Goal: Task Accomplishment & Management: Use online tool/utility

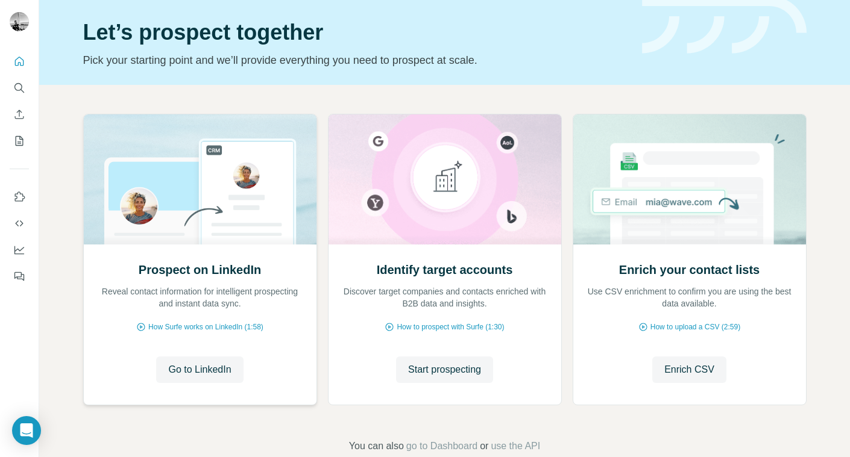
scroll to position [61, 0]
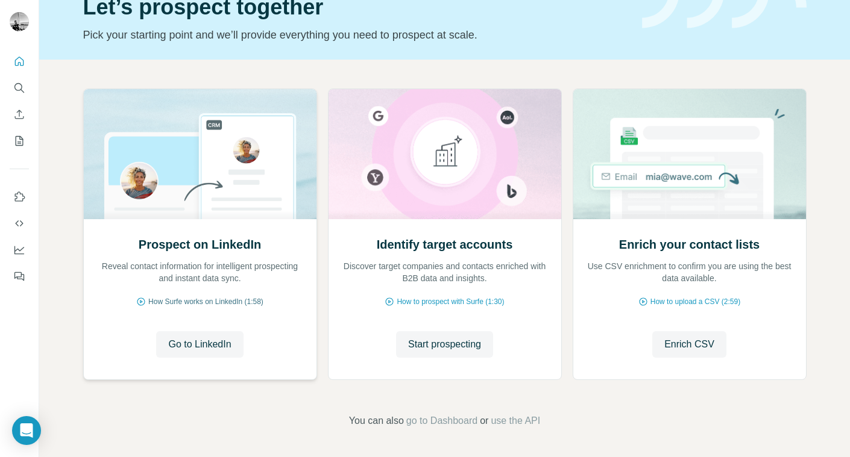
click at [242, 300] on span "How Surfe works on LinkedIn (1:58)" at bounding box center [205, 302] width 115 height 11
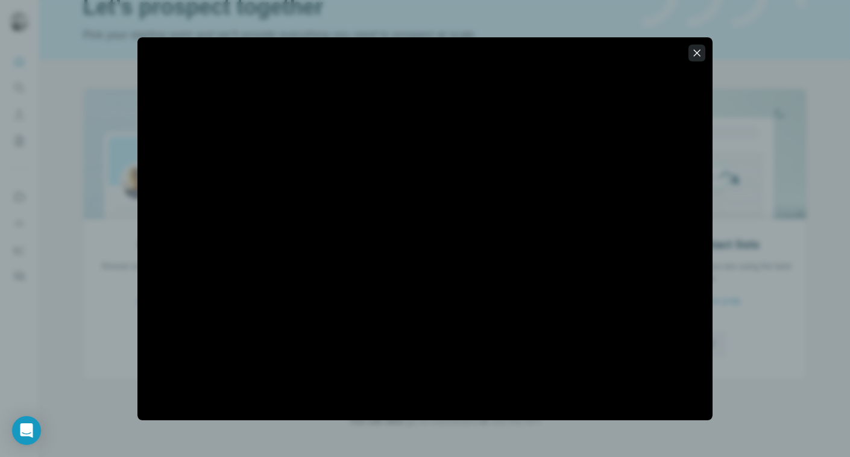
click at [704, 59] on button "button" at bounding box center [696, 53] width 17 height 17
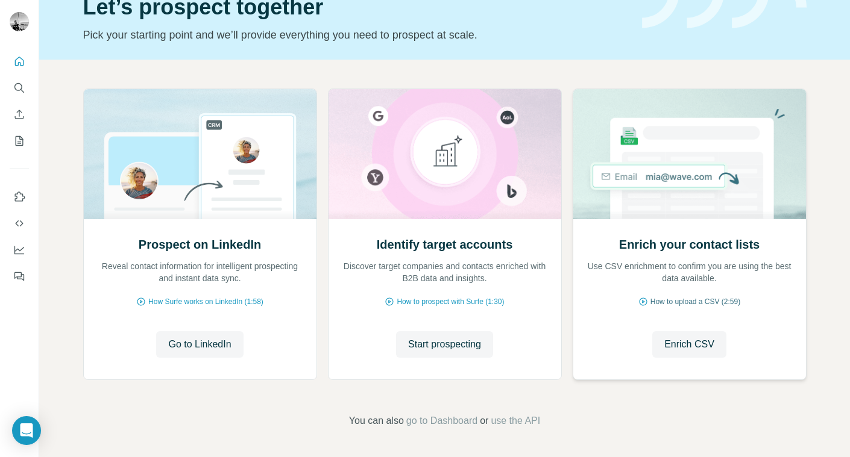
click at [693, 301] on span "How to upload a CSV (2:59)" at bounding box center [695, 302] width 90 height 11
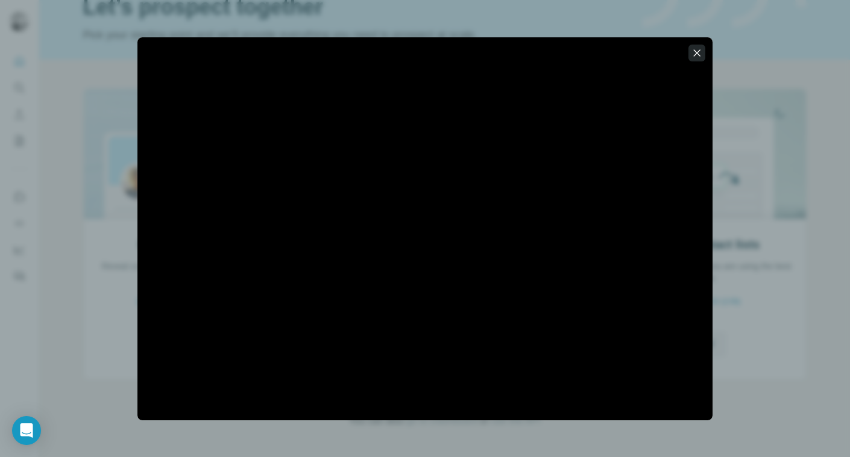
click at [698, 52] on icon "button" at bounding box center [697, 53] width 12 height 12
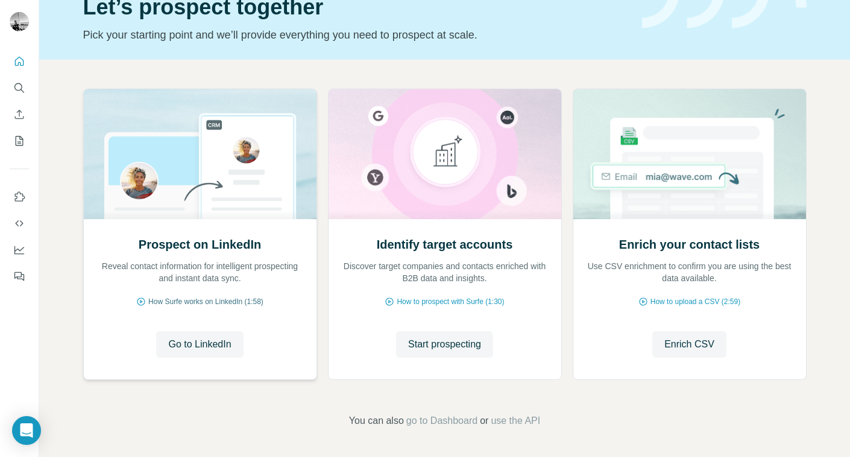
click at [220, 304] on span "How Surfe works on LinkedIn (1:58)" at bounding box center [205, 302] width 115 height 11
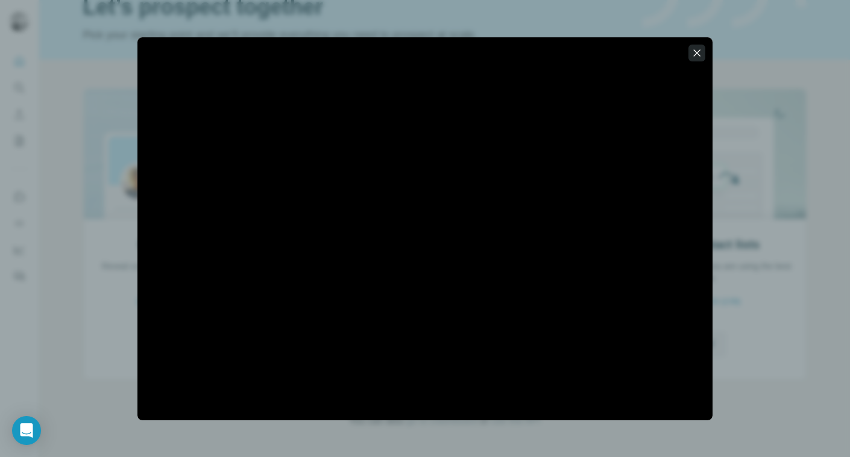
click at [699, 51] on icon "button" at bounding box center [697, 53] width 12 height 12
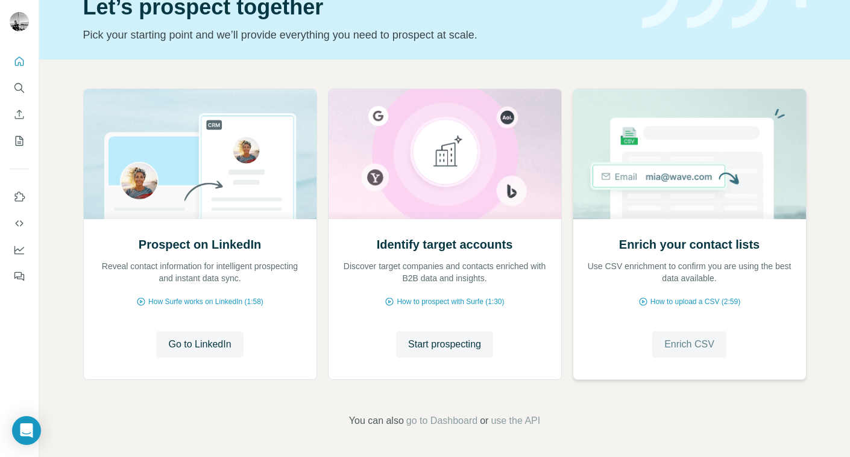
click at [691, 343] on span "Enrich CSV" at bounding box center [689, 345] width 50 height 14
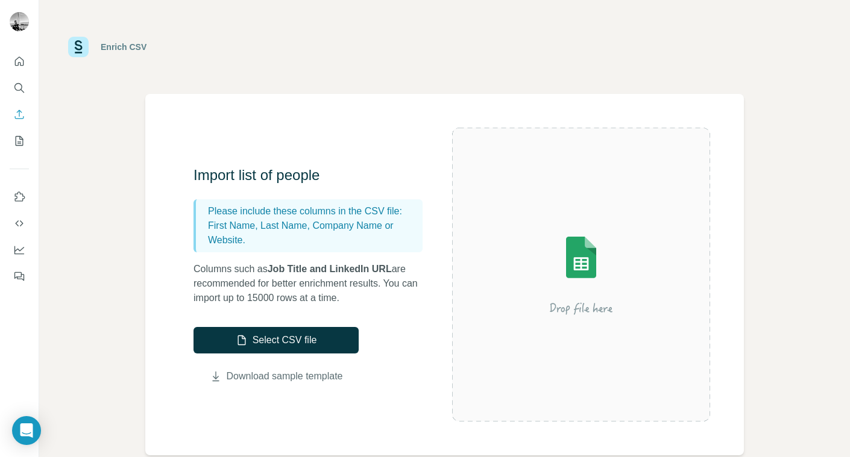
click at [304, 378] on link "Download sample template" at bounding box center [285, 376] width 116 height 14
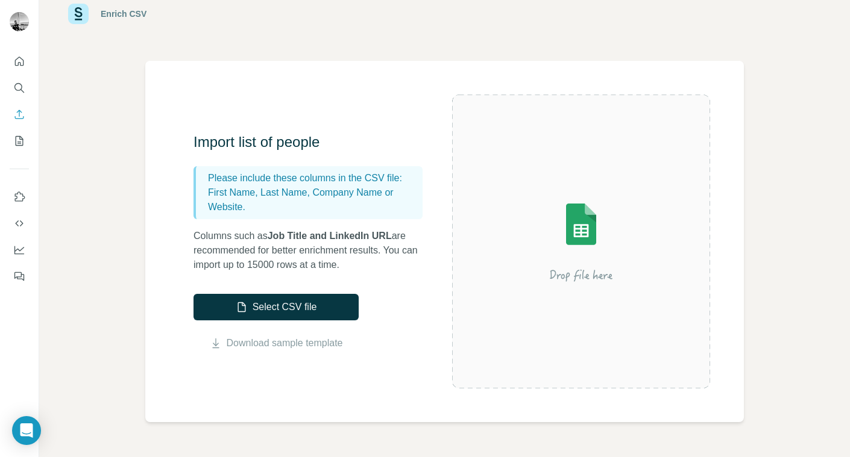
scroll to position [34, 0]
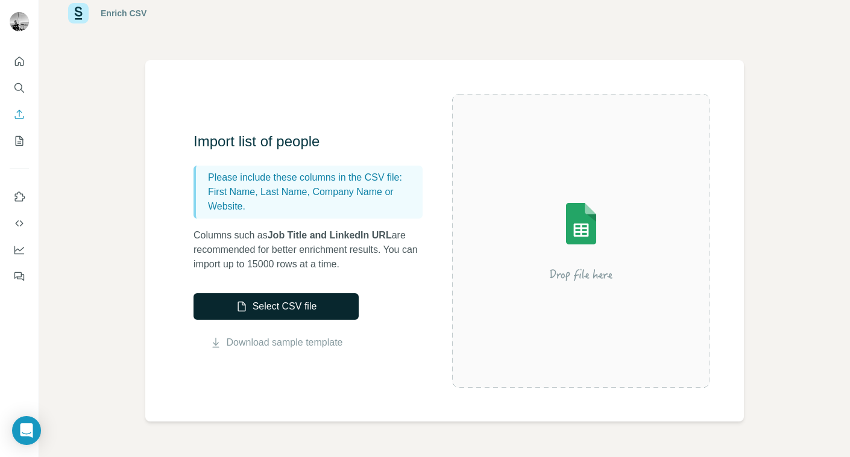
click at [291, 297] on button "Select CSV file" at bounding box center [275, 307] width 165 height 27
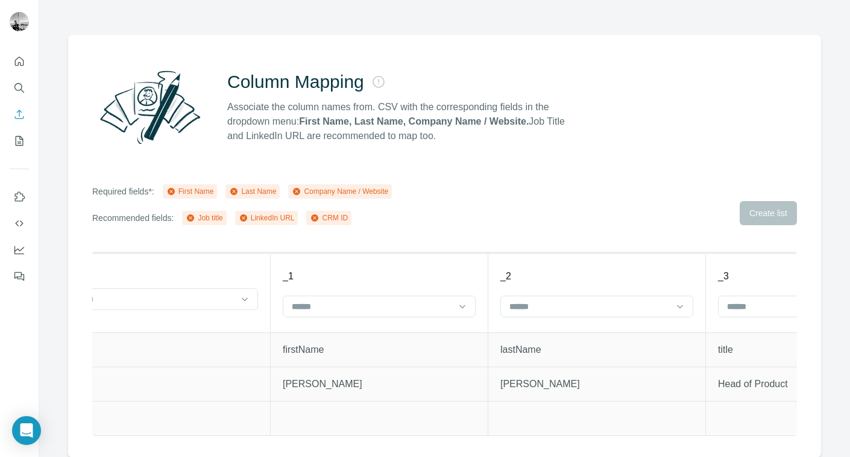
scroll to position [0, 0]
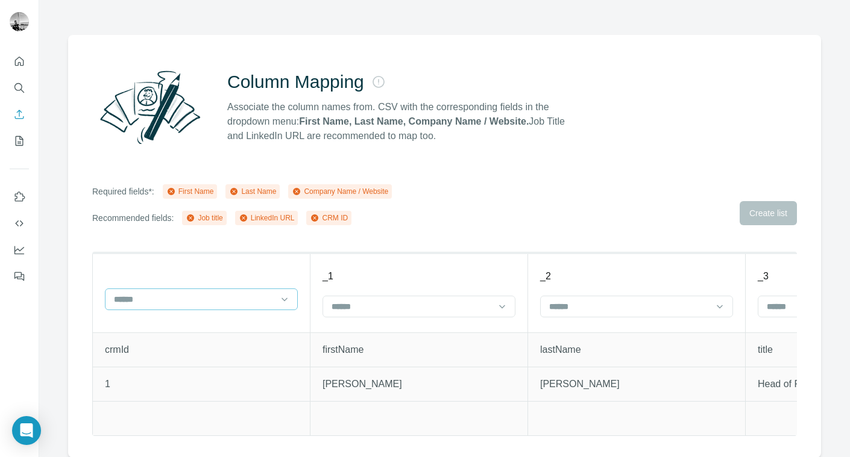
click at [276, 294] on div at bounding box center [201, 300] width 193 height 22
click at [397, 277] on div "_1" at bounding box center [418, 276] width 193 height 14
click at [409, 307] on input at bounding box center [411, 306] width 163 height 13
click at [423, 249] on div "Column Mapping Associate the column names from. CSV with the corresponding fiel…" at bounding box center [444, 246] width 753 height 423
click at [418, 351] on p "firstName" at bounding box center [418, 350] width 193 height 14
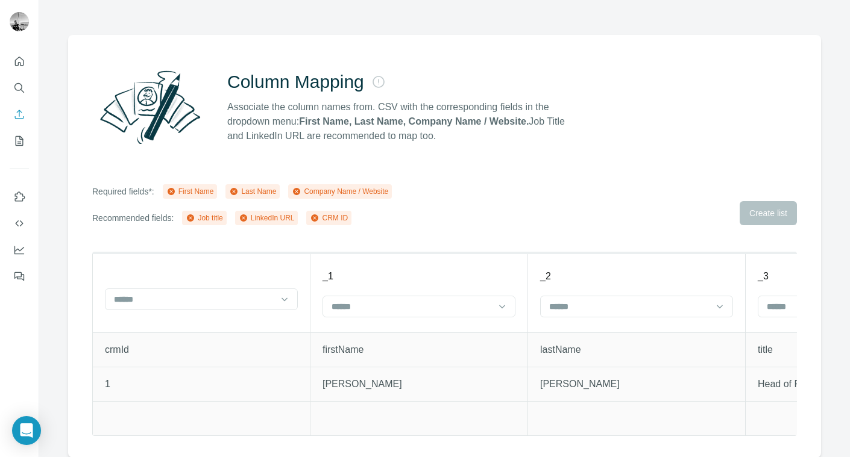
click at [418, 351] on p "firstName" at bounding box center [418, 350] width 193 height 14
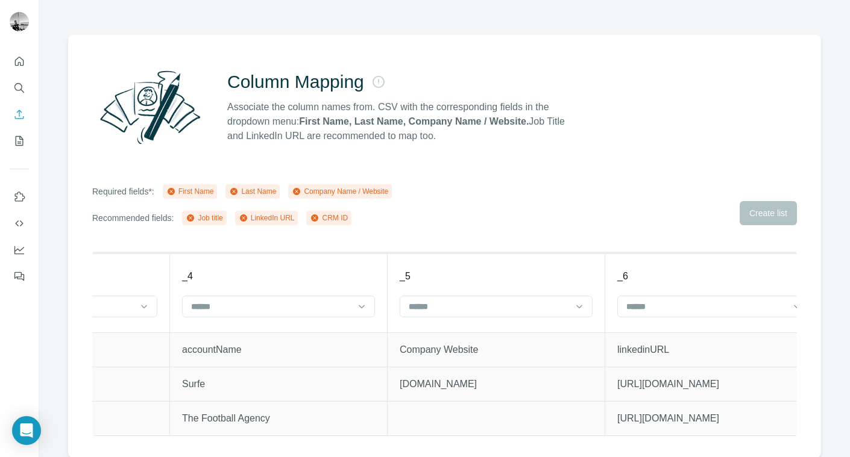
scroll to position [0, 819]
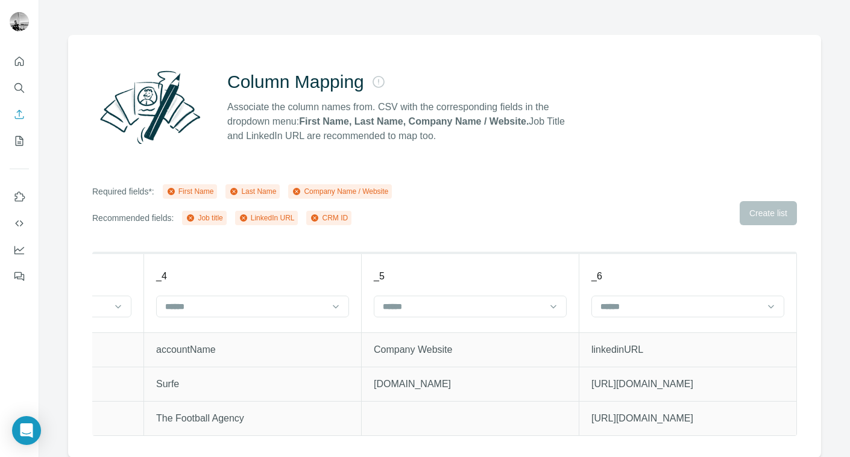
click at [617, 347] on p "linkedinURL" at bounding box center [687, 350] width 193 height 14
click at [623, 300] on input at bounding box center [680, 306] width 163 height 13
click at [513, 349] on p "Company Website" at bounding box center [470, 350] width 193 height 14
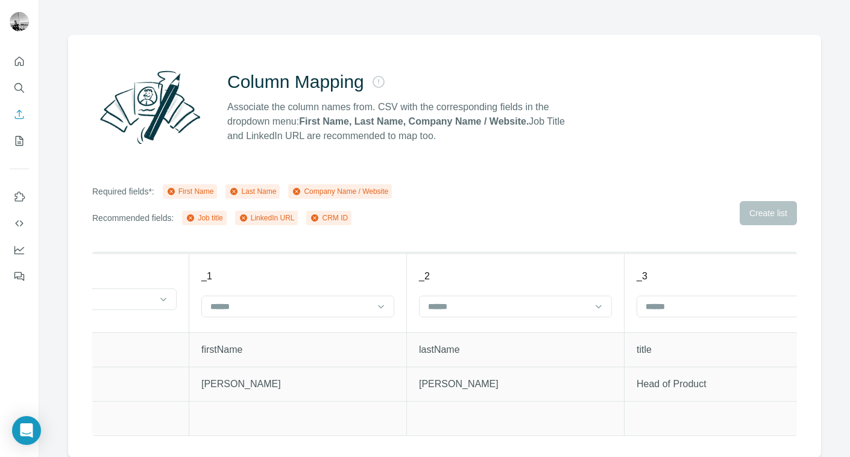
scroll to position [0, 120]
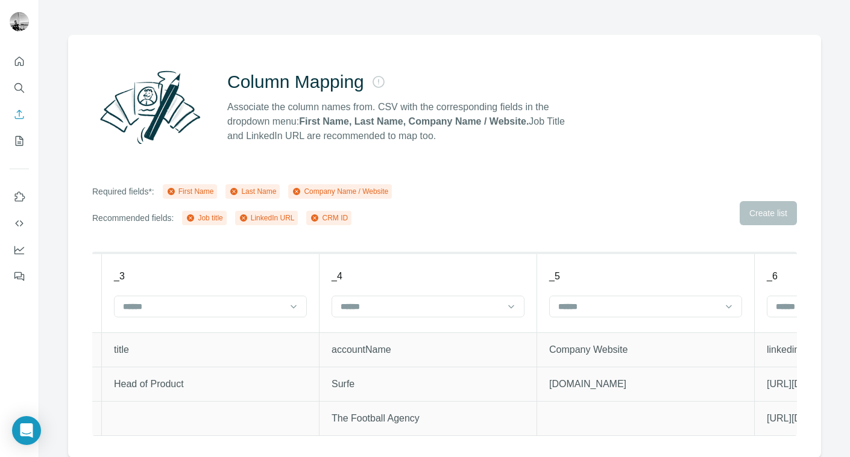
click at [440, 382] on p "Surfe" at bounding box center [428, 384] width 193 height 14
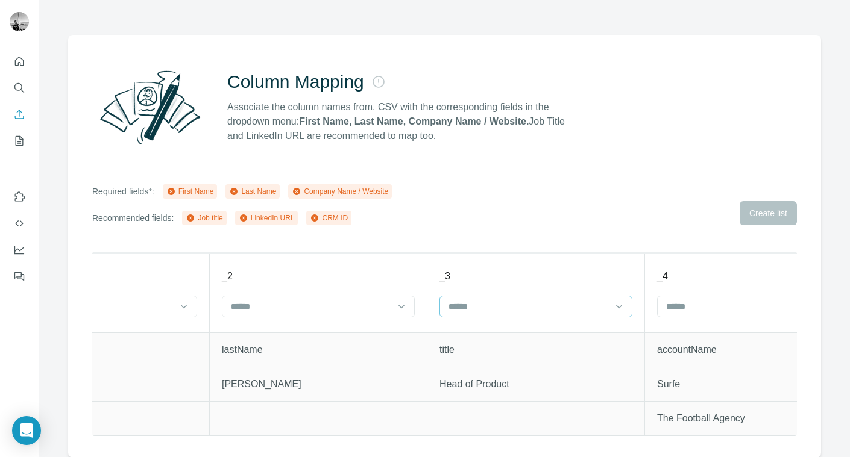
scroll to position [0, 317]
click at [552, 149] on div "Column Mapping Associate the column names from. CSV with the corresponding fiel…" at bounding box center [444, 107] width 705 height 87
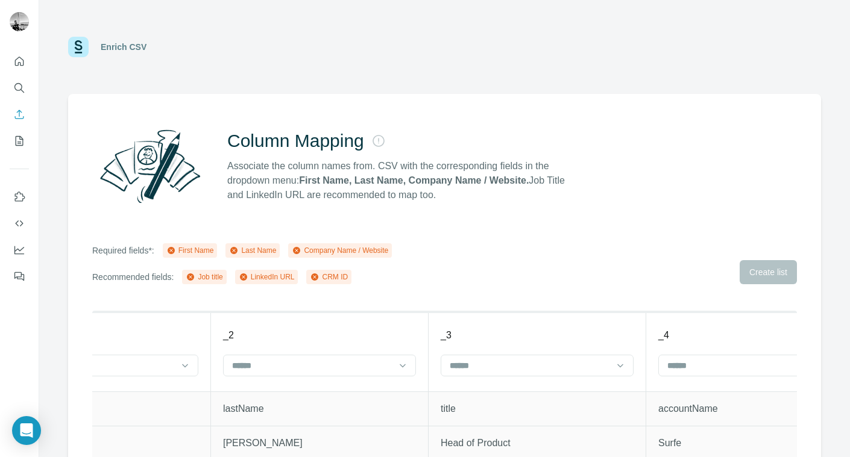
scroll to position [59, 0]
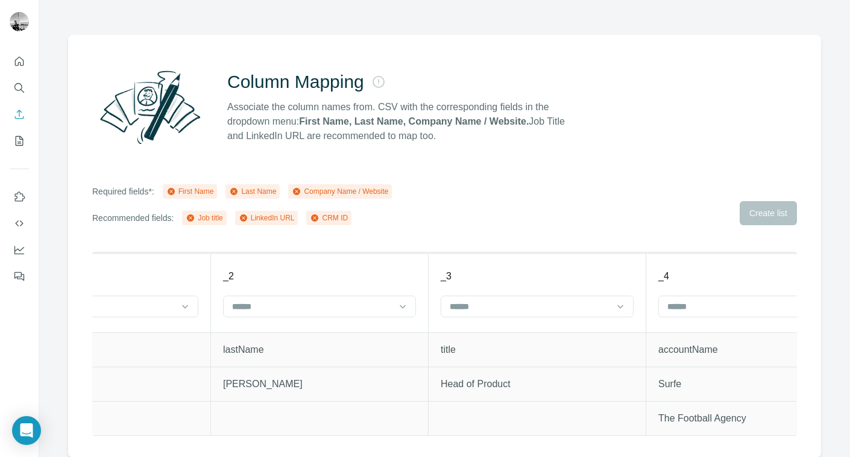
click at [526, 209] on div "Required fields*: First Name Last Name Company Name / Website Recommended field…" at bounding box center [444, 204] width 705 height 41
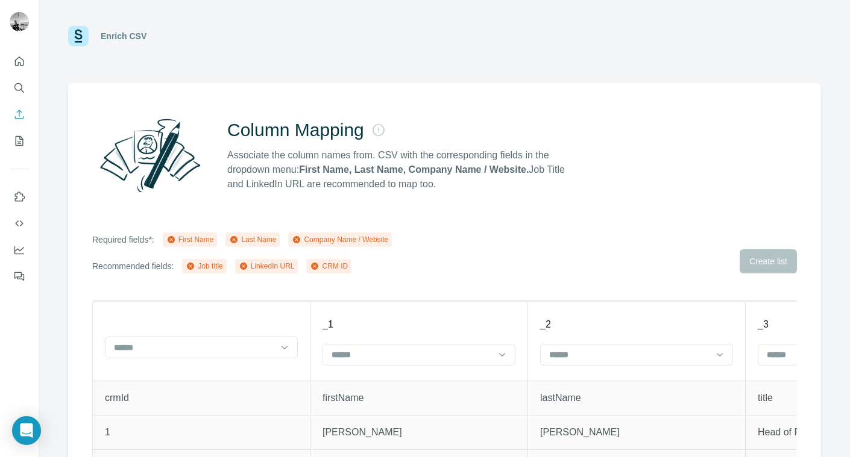
scroll to position [0, 0]
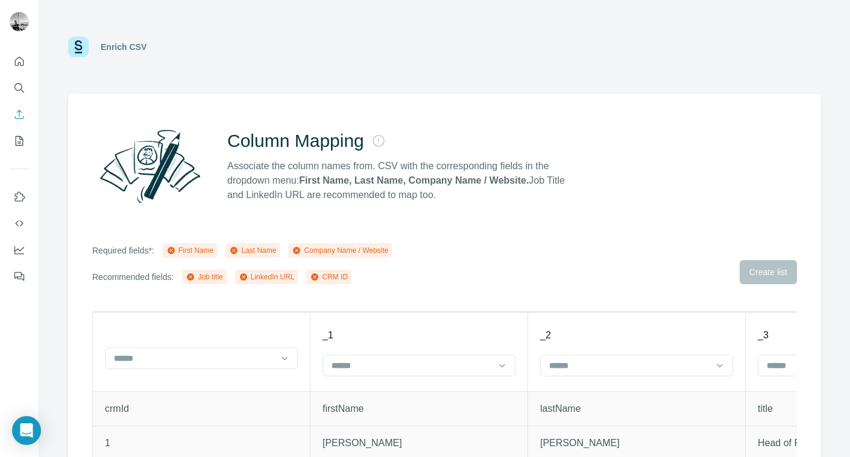
click at [125, 49] on div "Enrich CSV" at bounding box center [124, 47] width 46 height 12
click at [312, 257] on div "Company Name / Website" at bounding box center [340, 251] width 104 height 14
click at [315, 247] on div "Company Name / Website" at bounding box center [340, 250] width 96 height 11
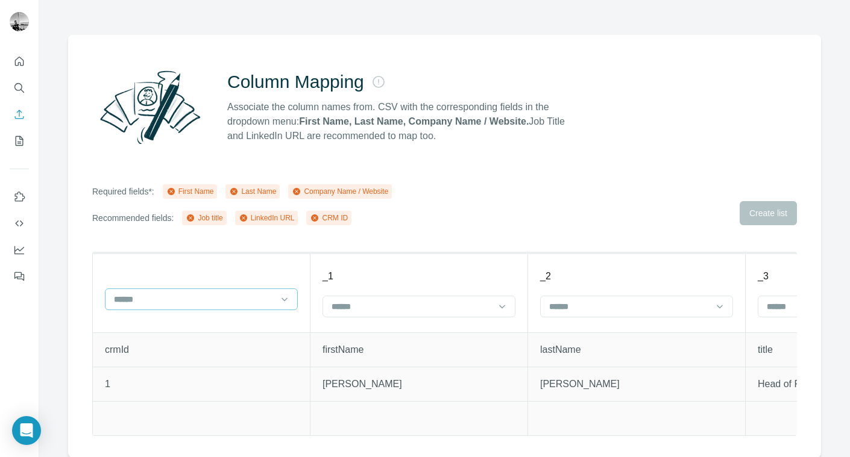
click at [269, 301] on input at bounding box center [194, 299] width 163 height 13
click at [426, 302] on input at bounding box center [411, 306] width 163 height 13
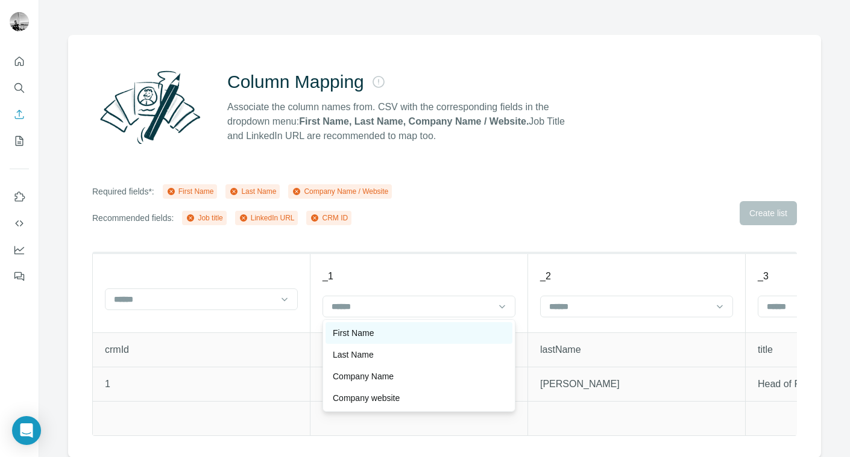
click at [418, 327] on div "First Name" at bounding box center [418, 333] width 187 height 22
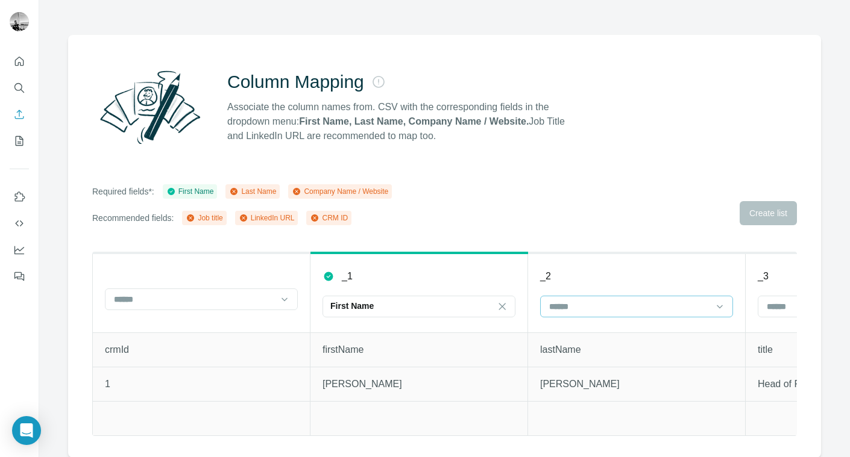
click at [583, 301] on input at bounding box center [629, 306] width 163 height 13
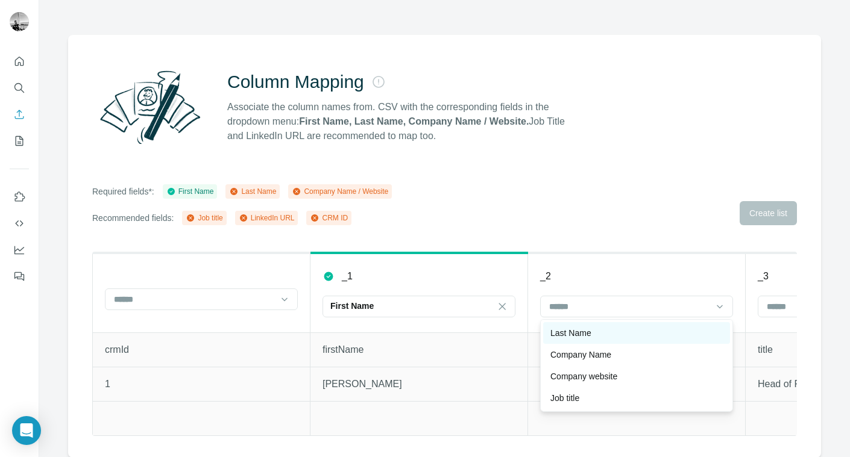
click at [583, 333] on p "Last Name" at bounding box center [570, 333] width 41 height 12
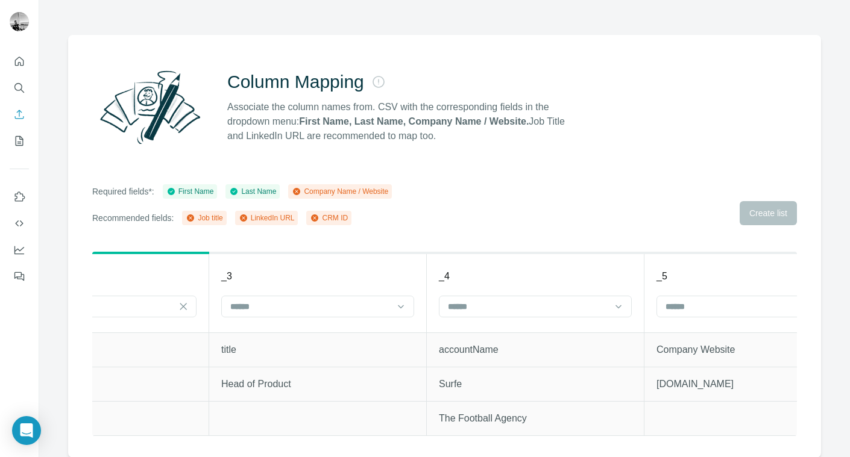
scroll to position [0, 543]
click at [610, 307] on icon at bounding box center [612, 307] width 6 height 4
click at [584, 253] on th "_4" at bounding box center [529, 293] width 218 height 80
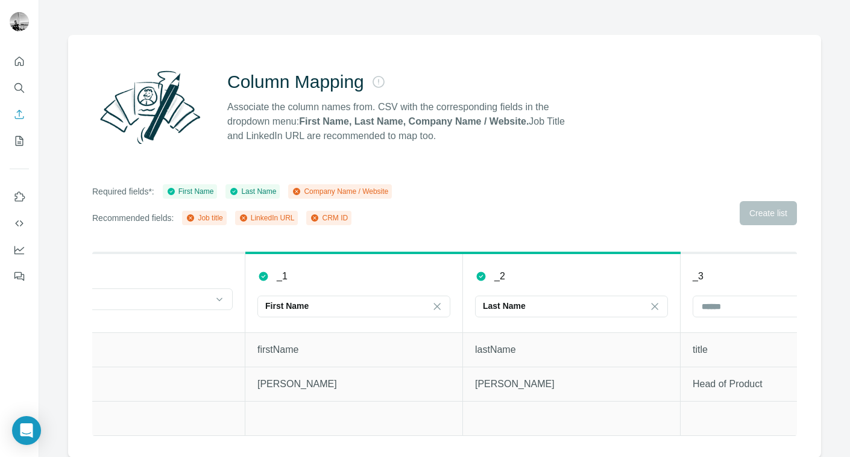
scroll to position [0, 0]
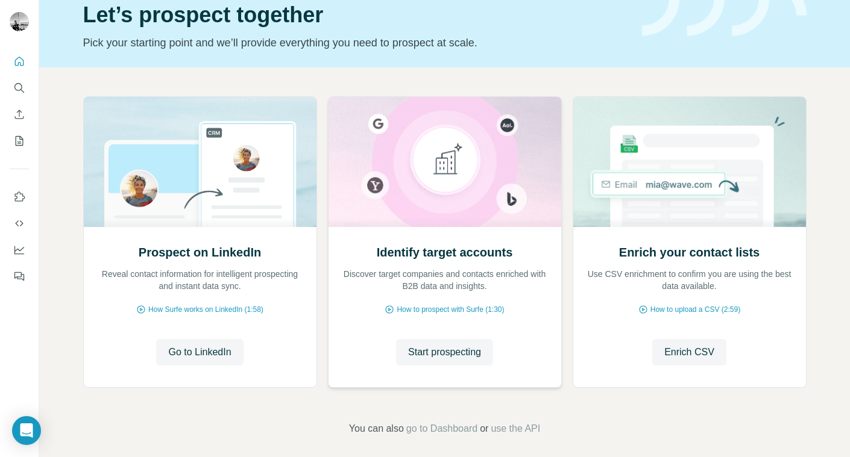
scroll to position [61, 0]
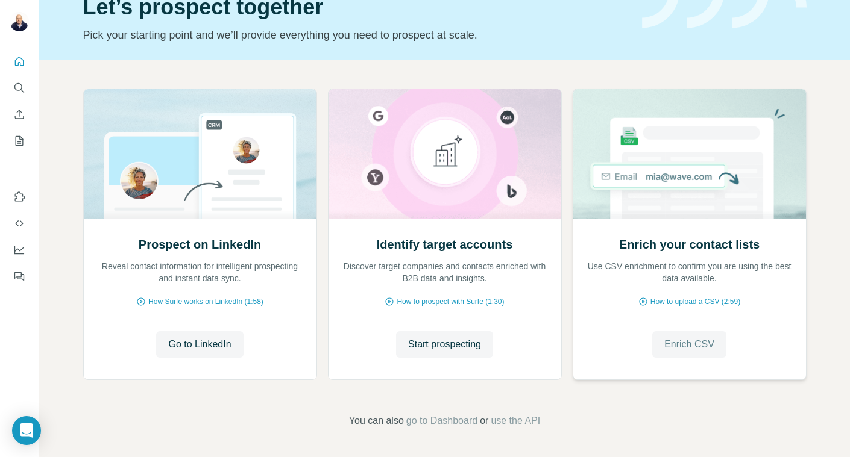
click at [709, 345] on span "Enrich CSV" at bounding box center [689, 345] width 50 height 14
